Goal: Leave review/rating: Leave review/rating

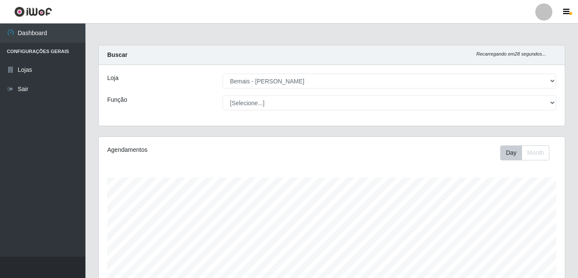
select select "230"
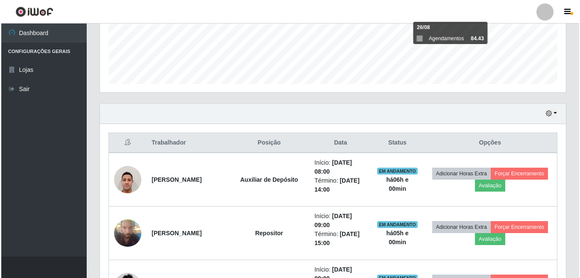
scroll to position [223, 0]
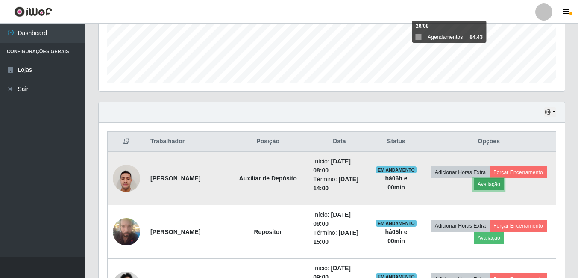
click at [504, 187] on button "Avaliação" at bounding box center [489, 184] width 30 height 12
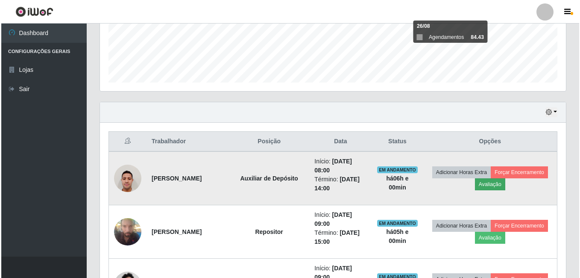
scroll to position [177, 462]
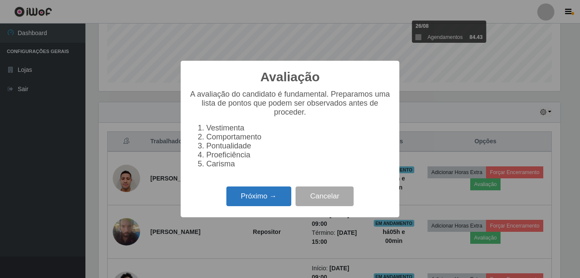
click at [283, 193] on button "Próximo →" at bounding box center [258, 196] width 65 height 20
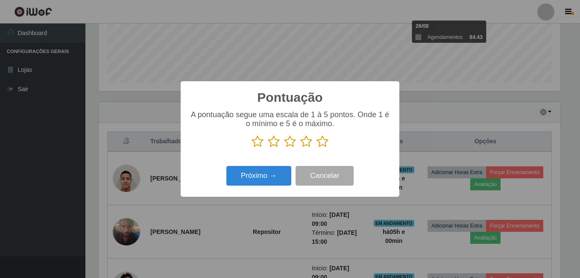
scroll to position [426899, 426615]
click at [323, 140] on icon at bounding box center [322, 141] width 12 height 13
click at [316, 148] on input "radio" at bounding box center [316, 148] width 0 height 0
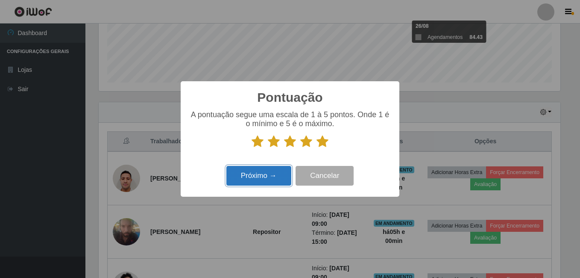
click at [275, 183] on button "Próximo →" at bounding box center [258, 176] width 65 height 20
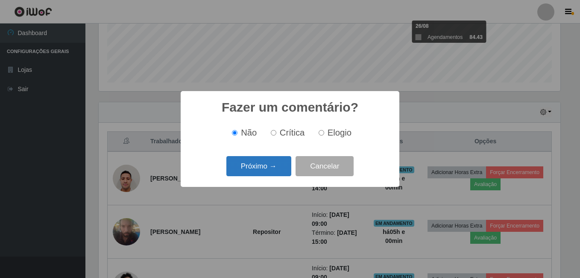
click at [266, 165] on button "Próximo →" at bounding box center [258, 166] width 65 height 20
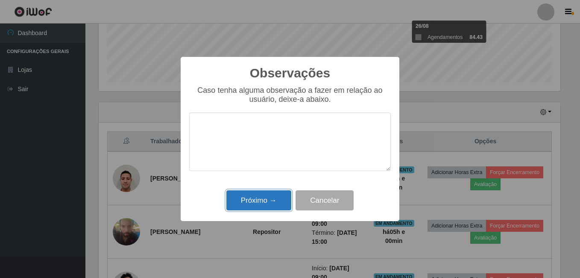
click at [263, 197] on button "Próximo →" at bounding box center [258, 200] width 65 height 20
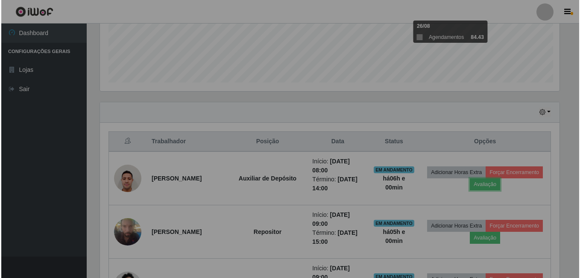
scroll to position [177, 466]
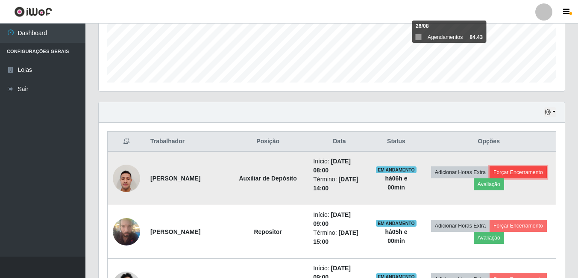
click at [489, 178] on button "Forçar Encerramento" at bounding box center [517, 172] width 57 height 12
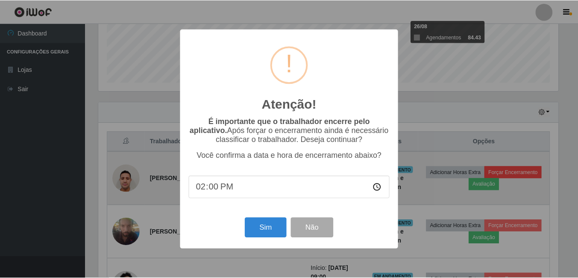
scroll to position [177, 462]
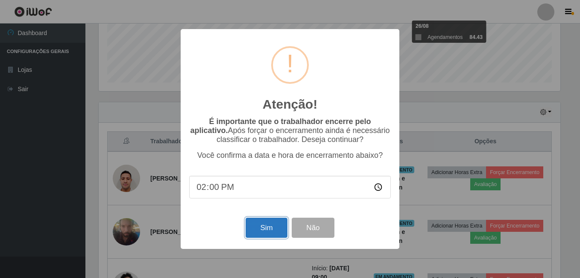
click at [259, 234] on button "Sim" at bounding box center [266, 227] width 41 height 20
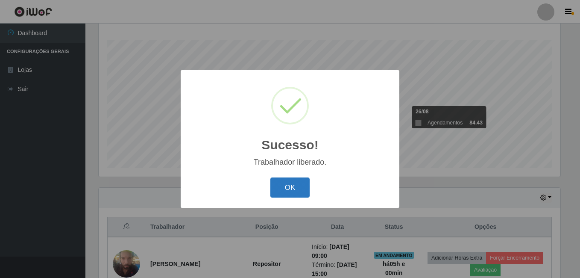
click at [305, 193] on button "OK" at bounding box center [290, 187] width 40 height 20
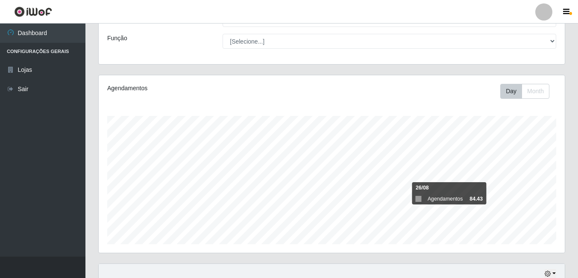
scroll to position [52, 0]
